Goal: Information Seeking & Learning: Learn about a topic

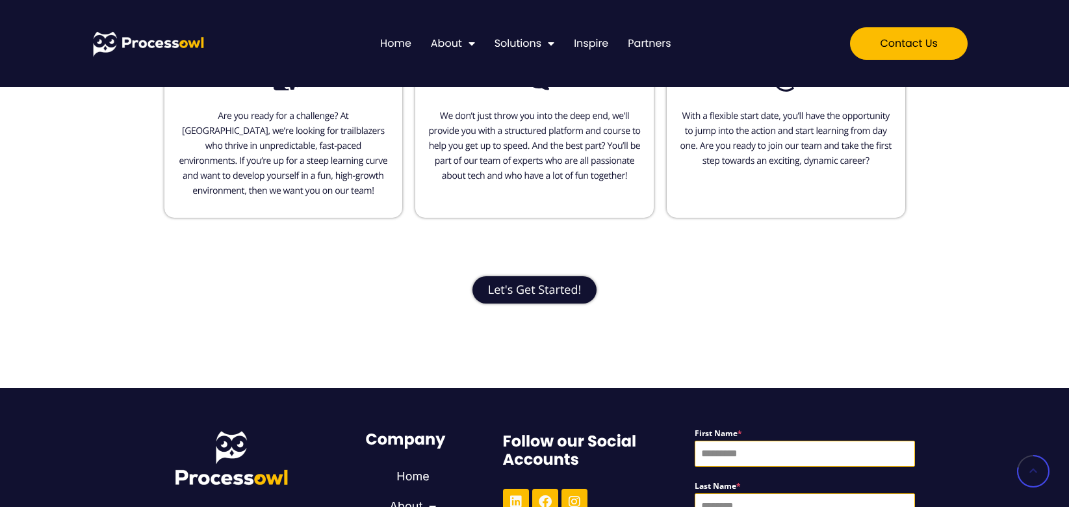
scroll to position [790, 0]
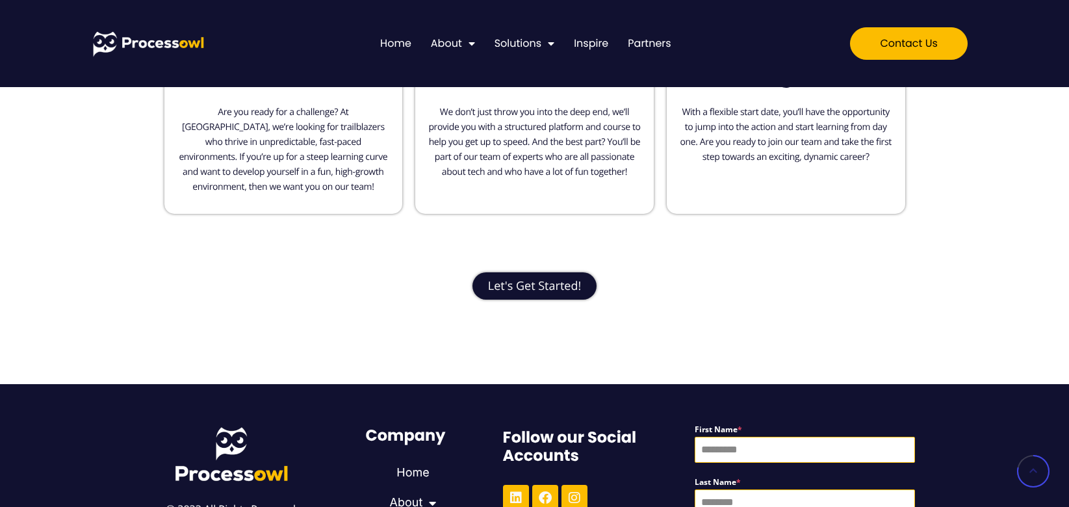
click at [525, 284] on span "Let's Get Started!" at bounding box center [534, 286] width 93 height 12
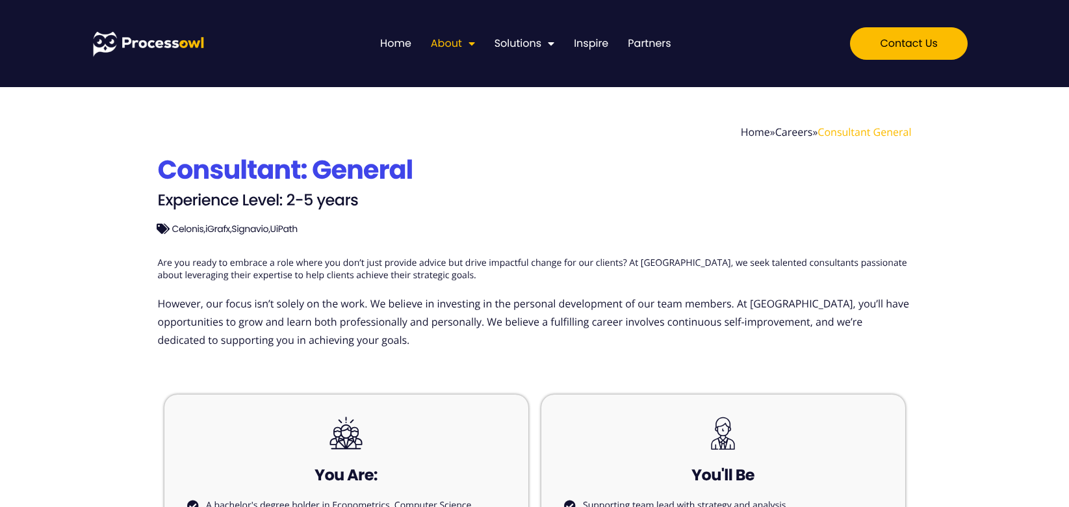
scroll to position [0, 0]
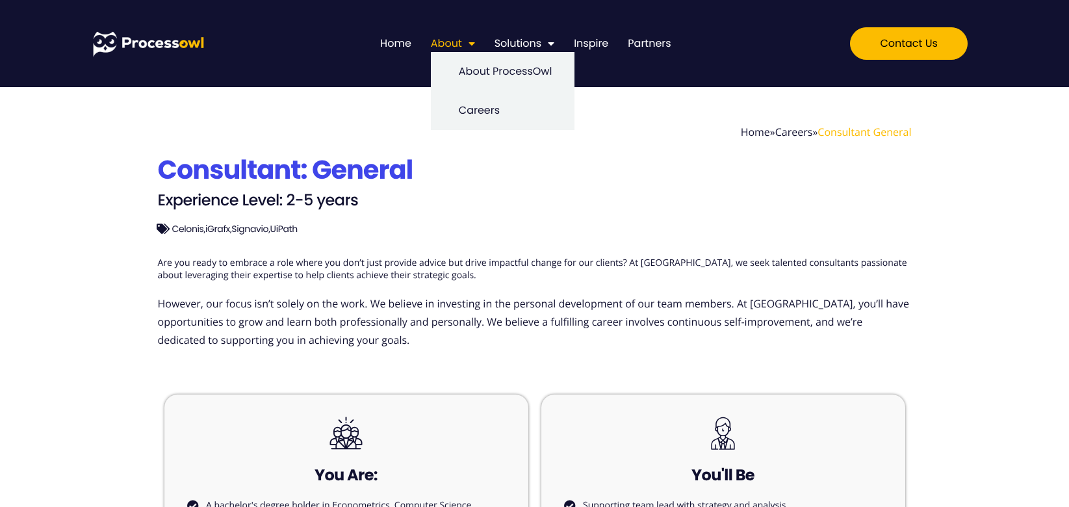
click at [452, 44] on link "About" at bounding box center [453, 43] width 44 height 17
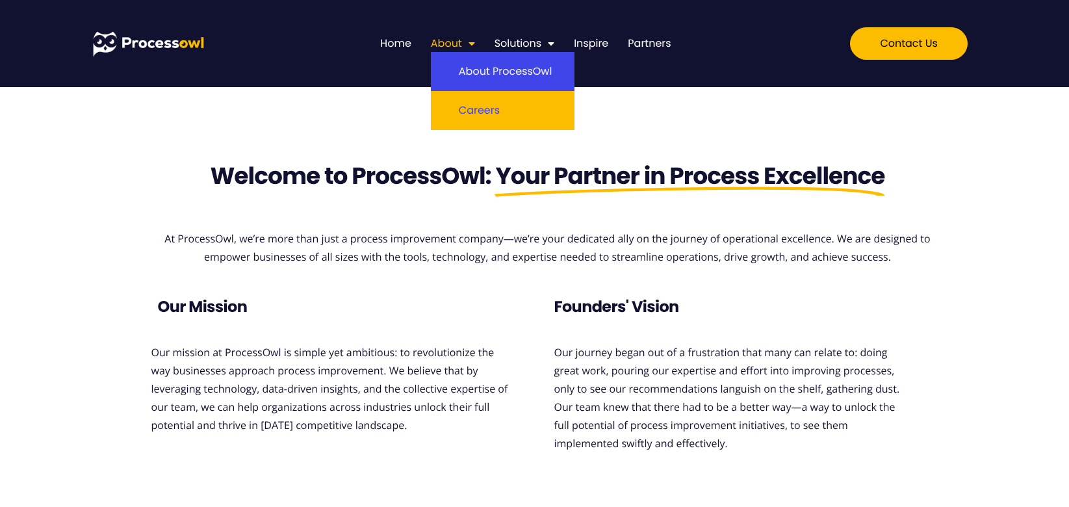
click at [476, 114] on link "Careers" at bounding box center [503, 110] width 144 height 39
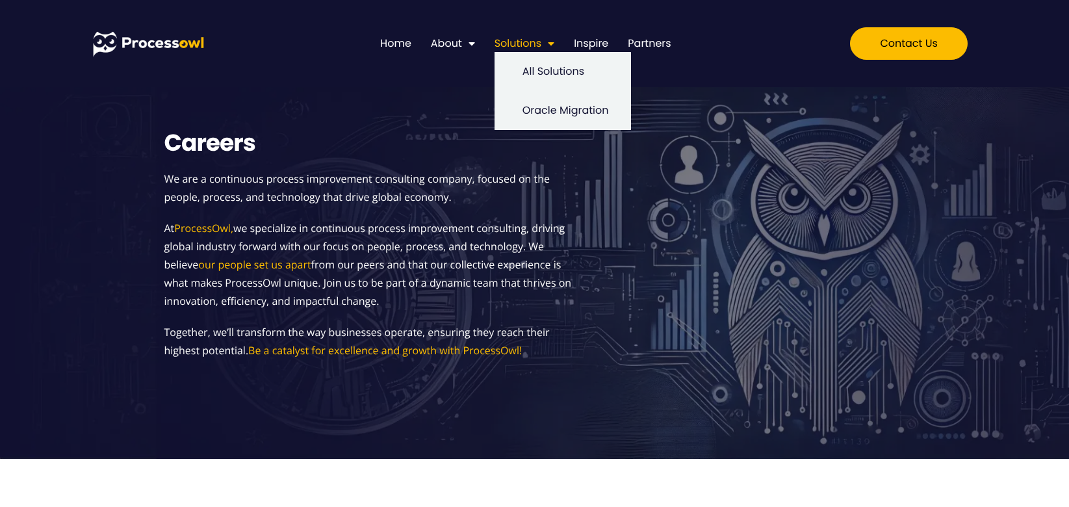
click at [552, 46] on span "Menu" at bounding box center [548, 43] width 13 height 23
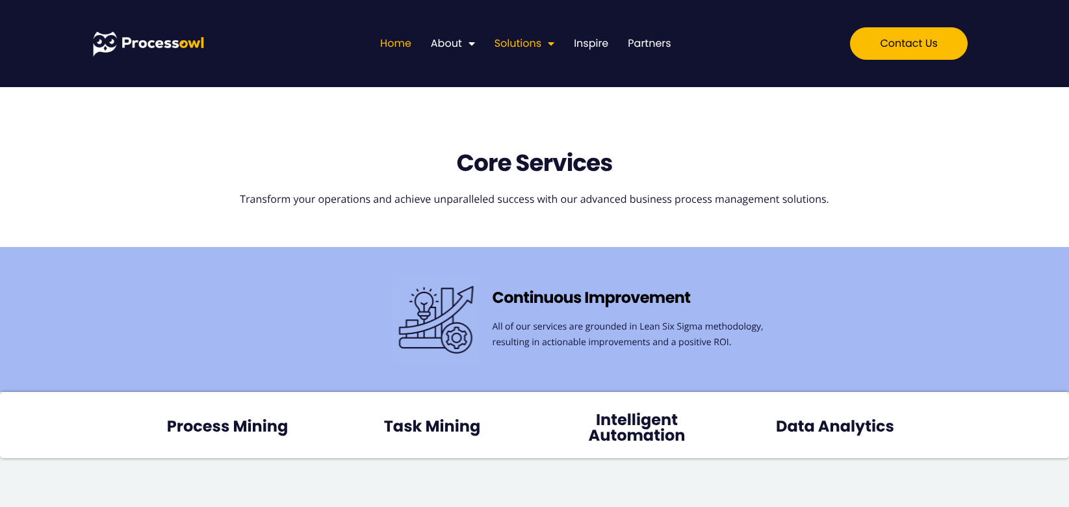
click at [401, 42] on link "Home" at bounding box center [395, 43] width 31 height 17
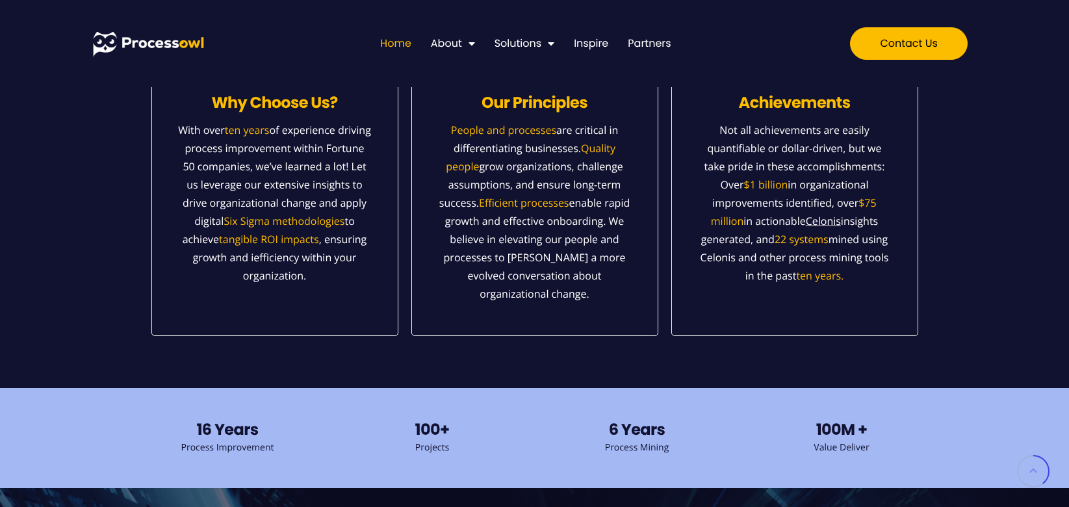
scroll to position [731, 0]
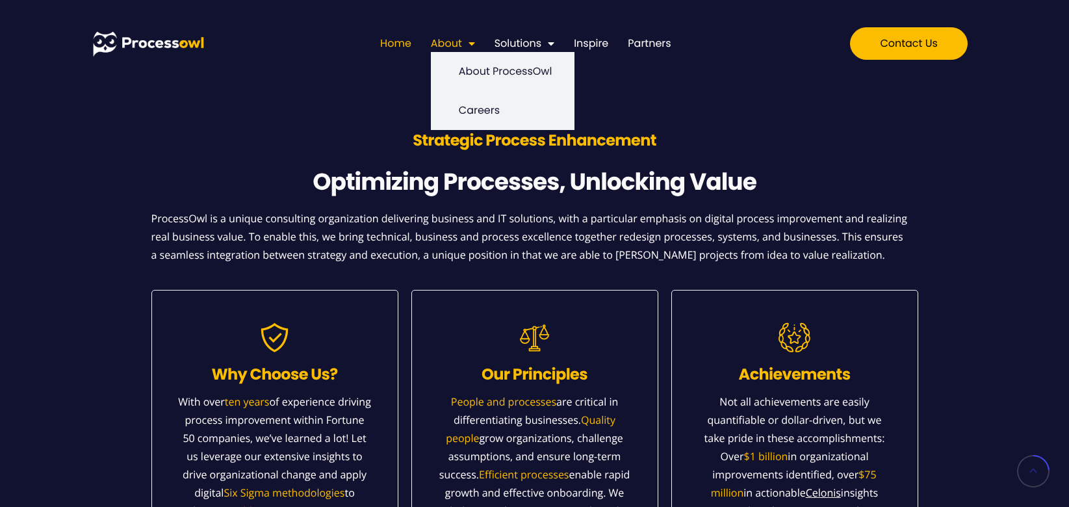
click at [473, 42] on span "Menu" at bounding box center [468, 43] width 13 height 23
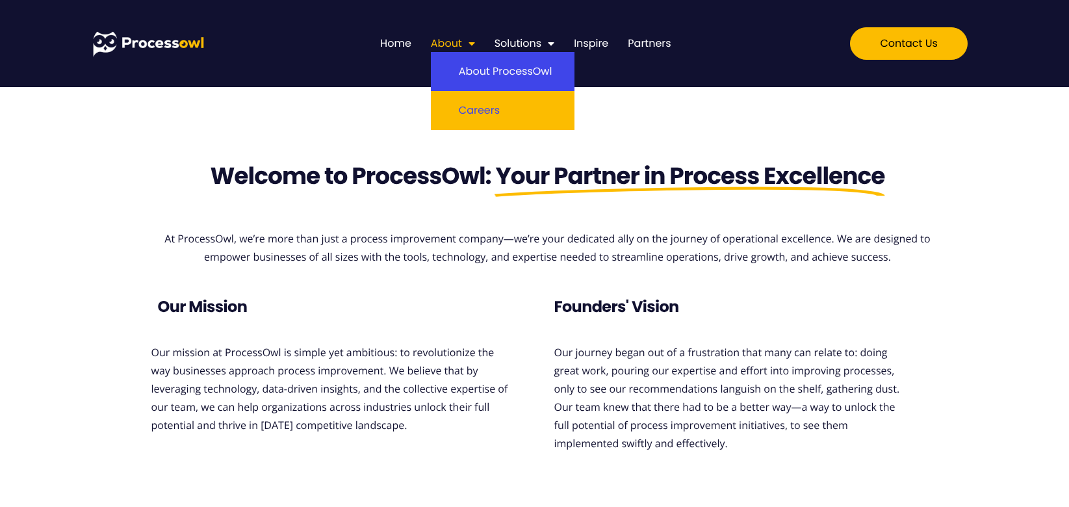
click at [483, 105] on link "Careers" at bounding box center [503, 110] width 144 height 39
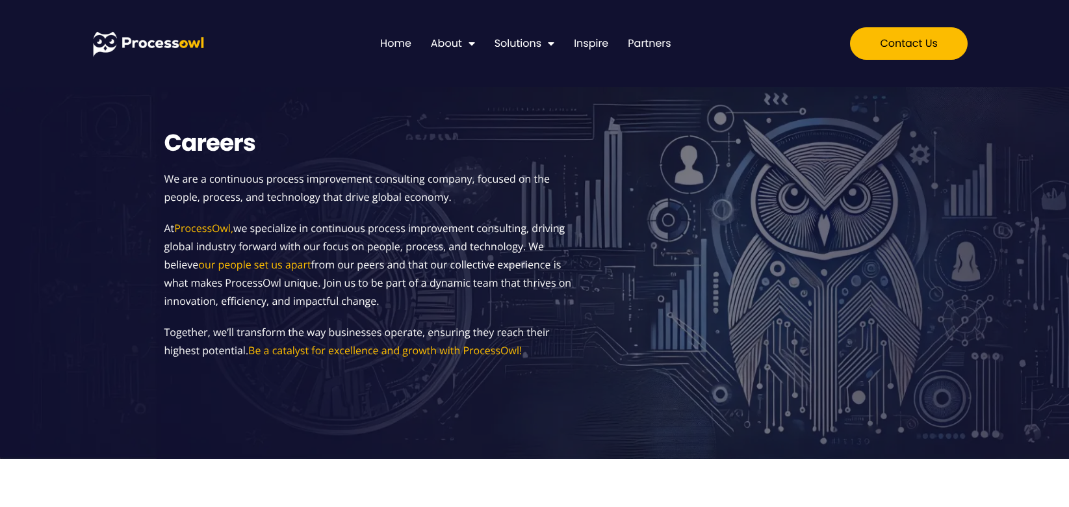
scroll to position [7, 0]
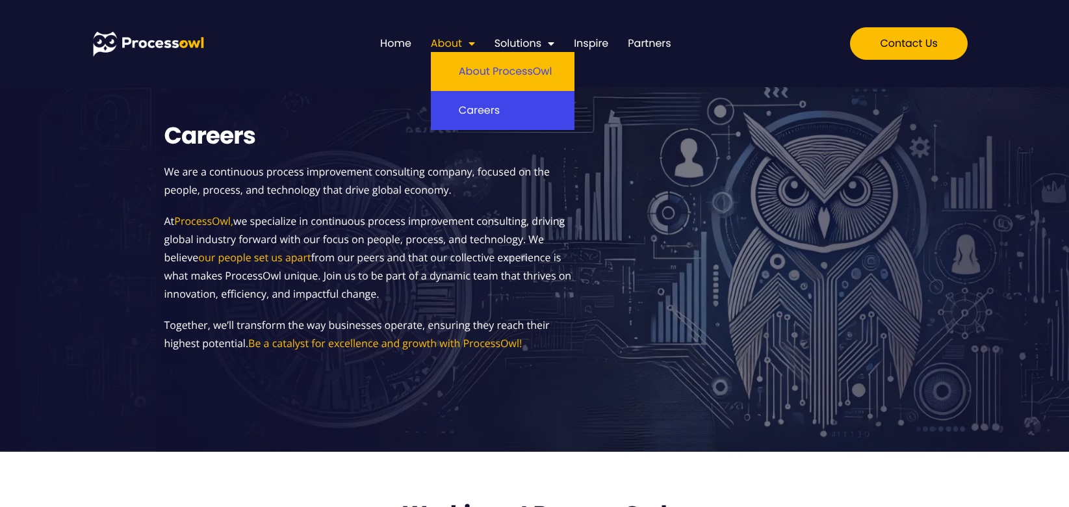
click at [475, 67] on link "About ProcessOwl" at bounding box center [503, 71] width 144 height 39
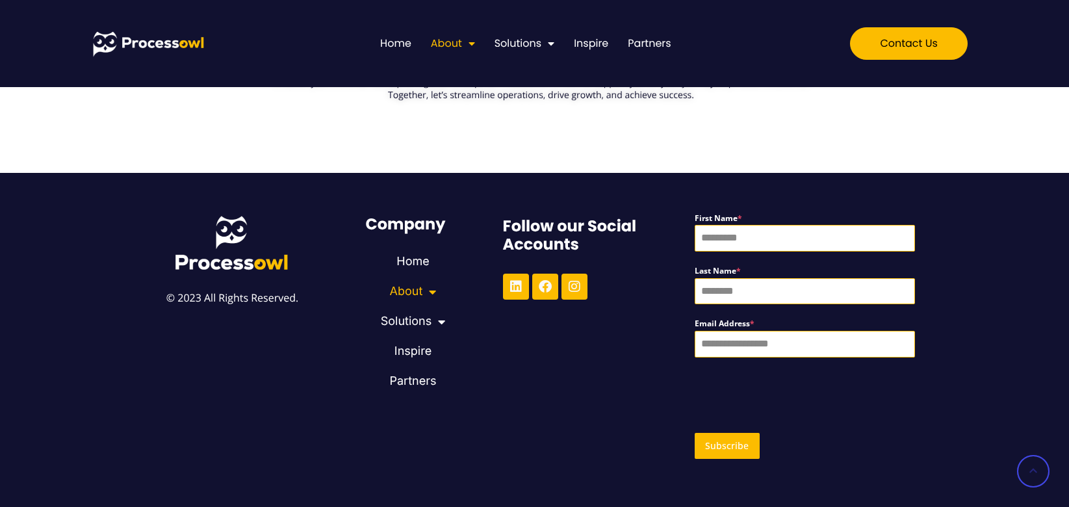
scroll to position [1080, 0]
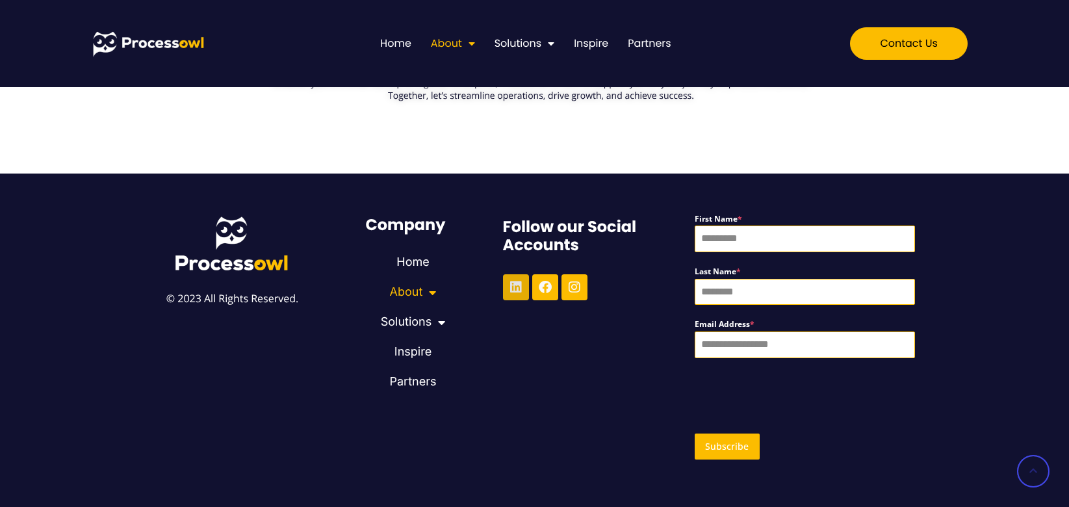
click at [515, 281] on icon at bounding box center [516, 287] width 13 height 13
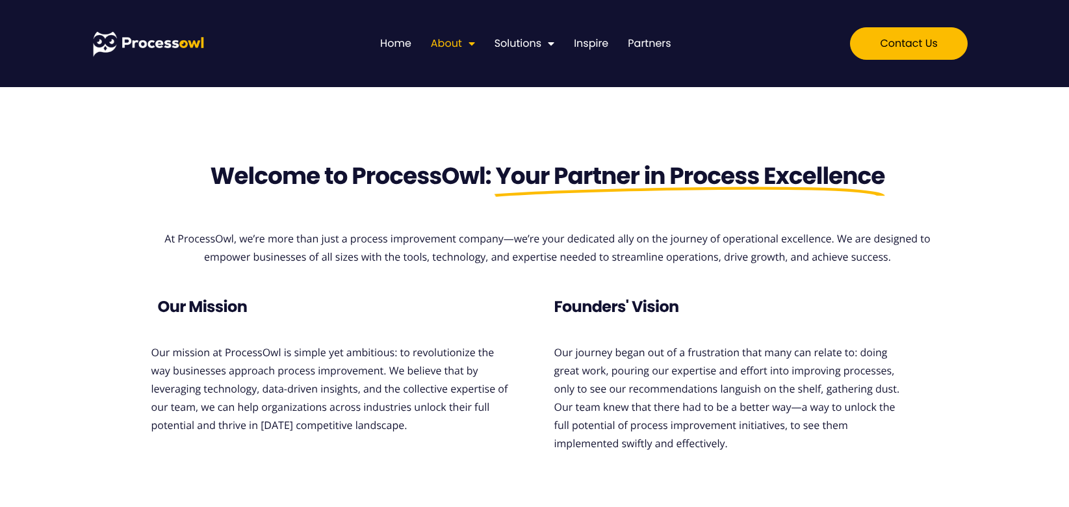
scroll to position [0, 0]
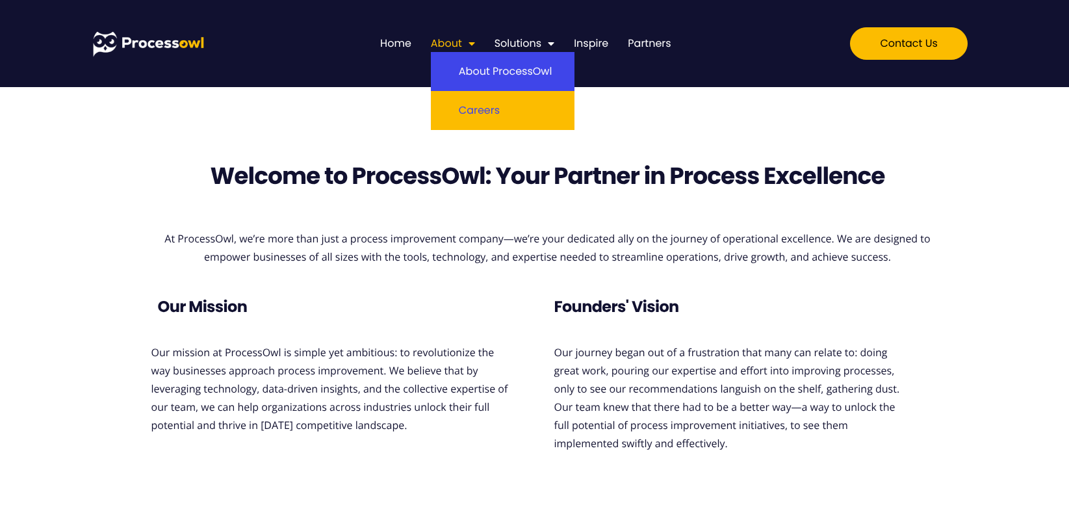
click at [479, 111] on link "Careers" at bounding box center [503, 110] width 144 height 39
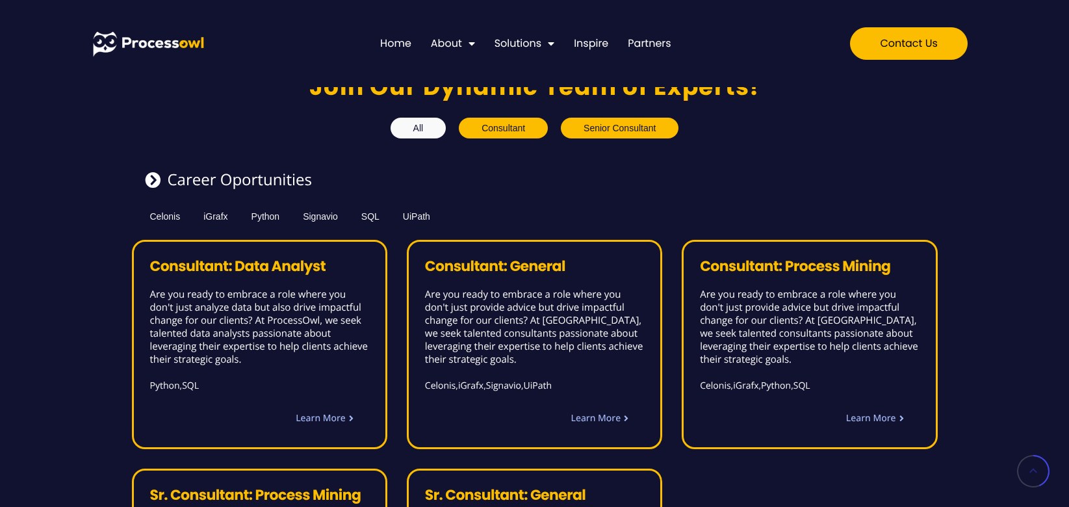
scroll to position [755, 0]
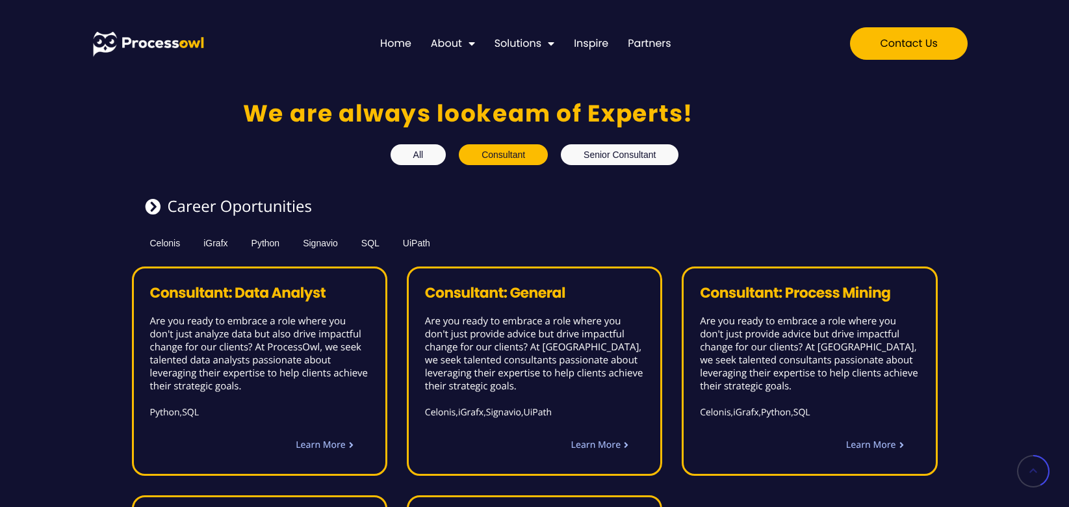
click at [614, 155] on button "Senior Consultant" at bounding box center [620, 154] width 118 height 21
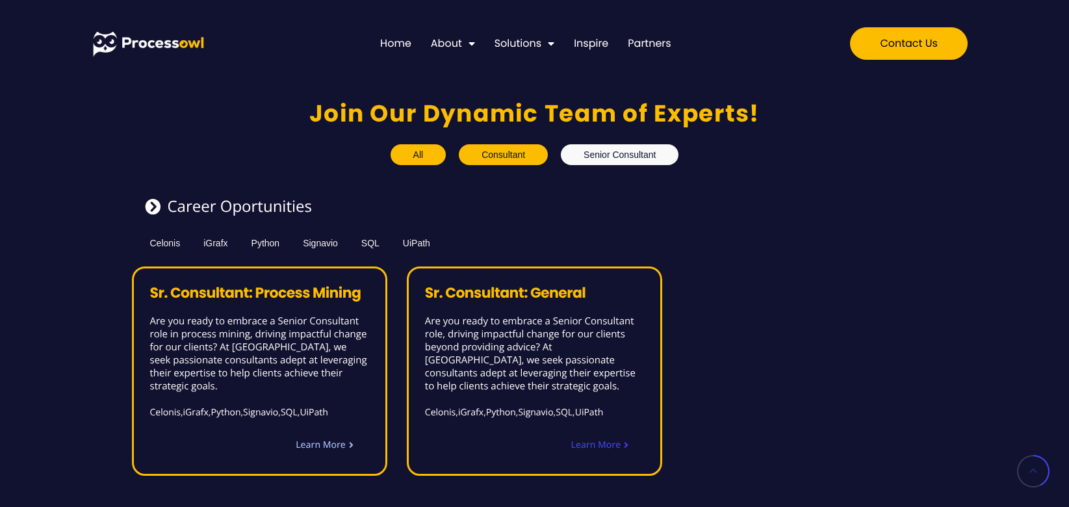
click at [604, 442] on span "Learn More" at bounding box center [596, 445] width 50 height 9
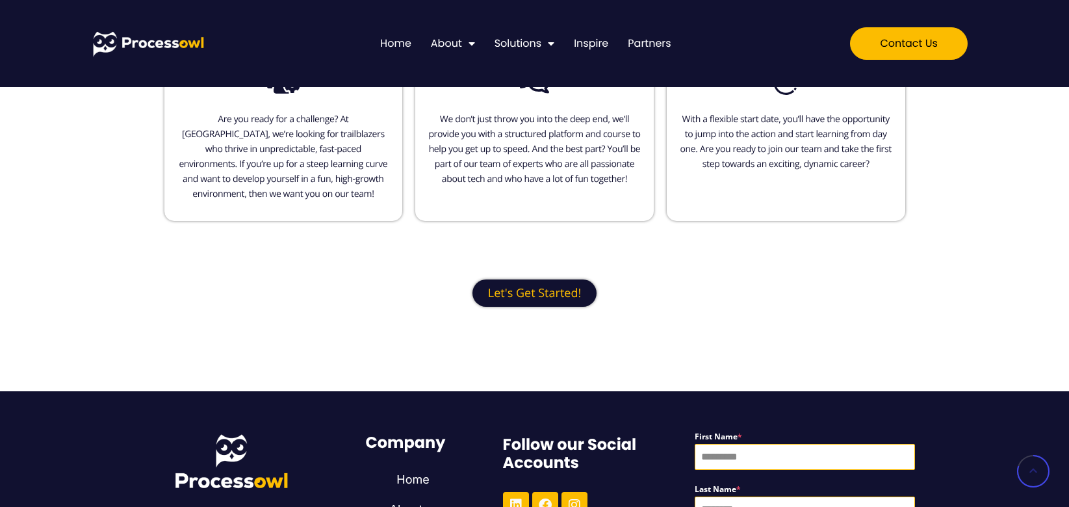
scroll to position [849, 0]
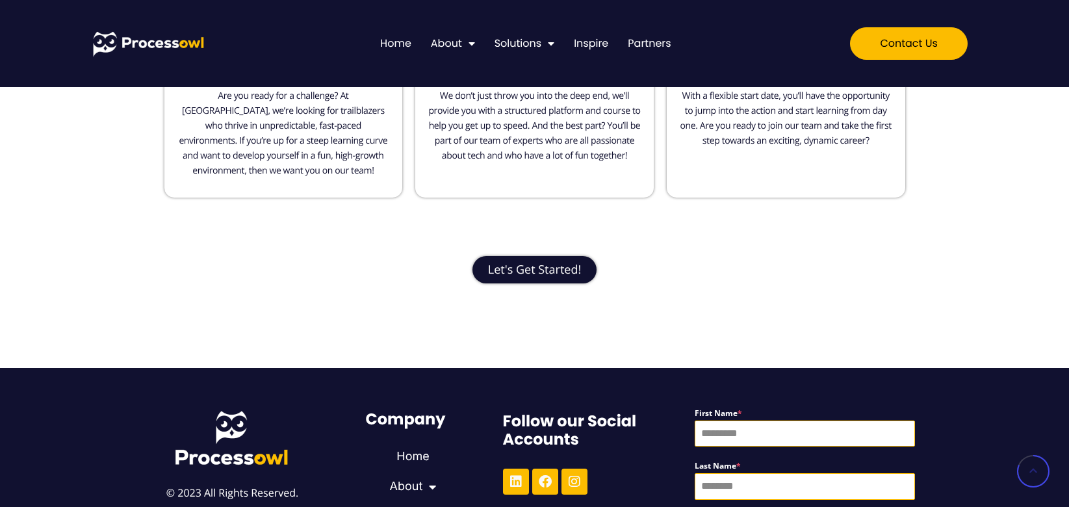
click at [567, 264] on span "Let's Get Started!" at bounding box center [534, 270] width 93 height 12
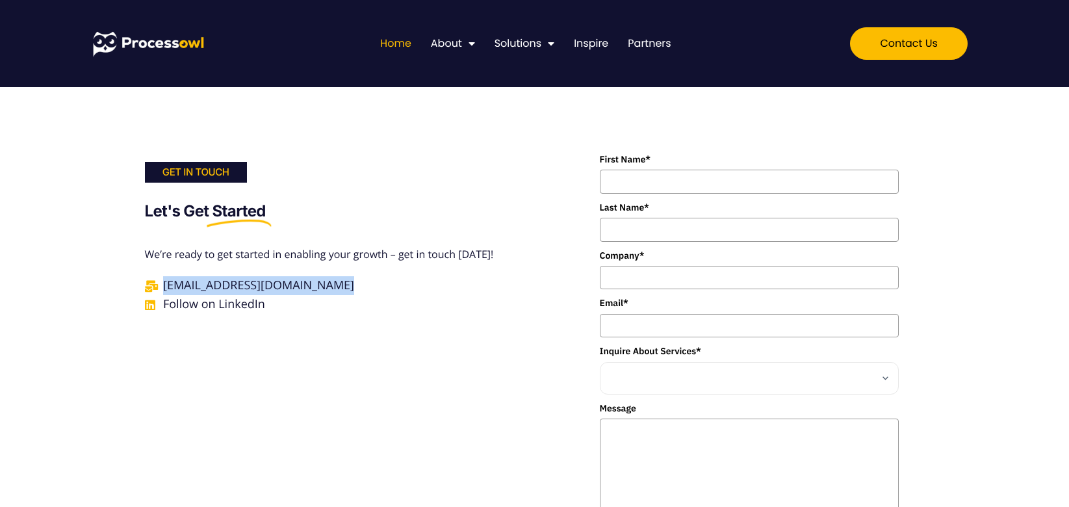
click at [397, 47] on link "Home" at bounding box center [395, 43] width 31 height 17
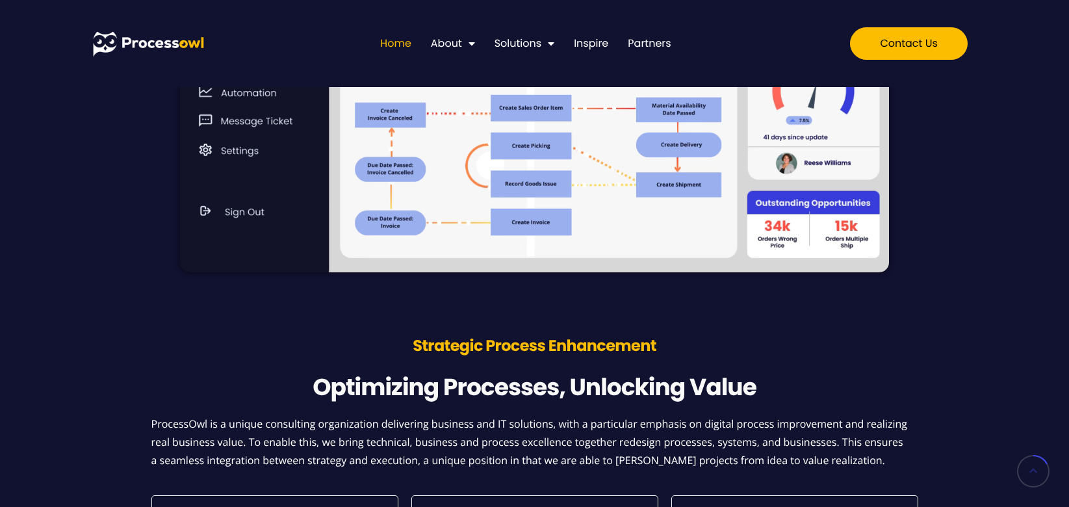
scroll to position [528, 0]
